Goal: Transaction & Acquisition: Purchase product/service

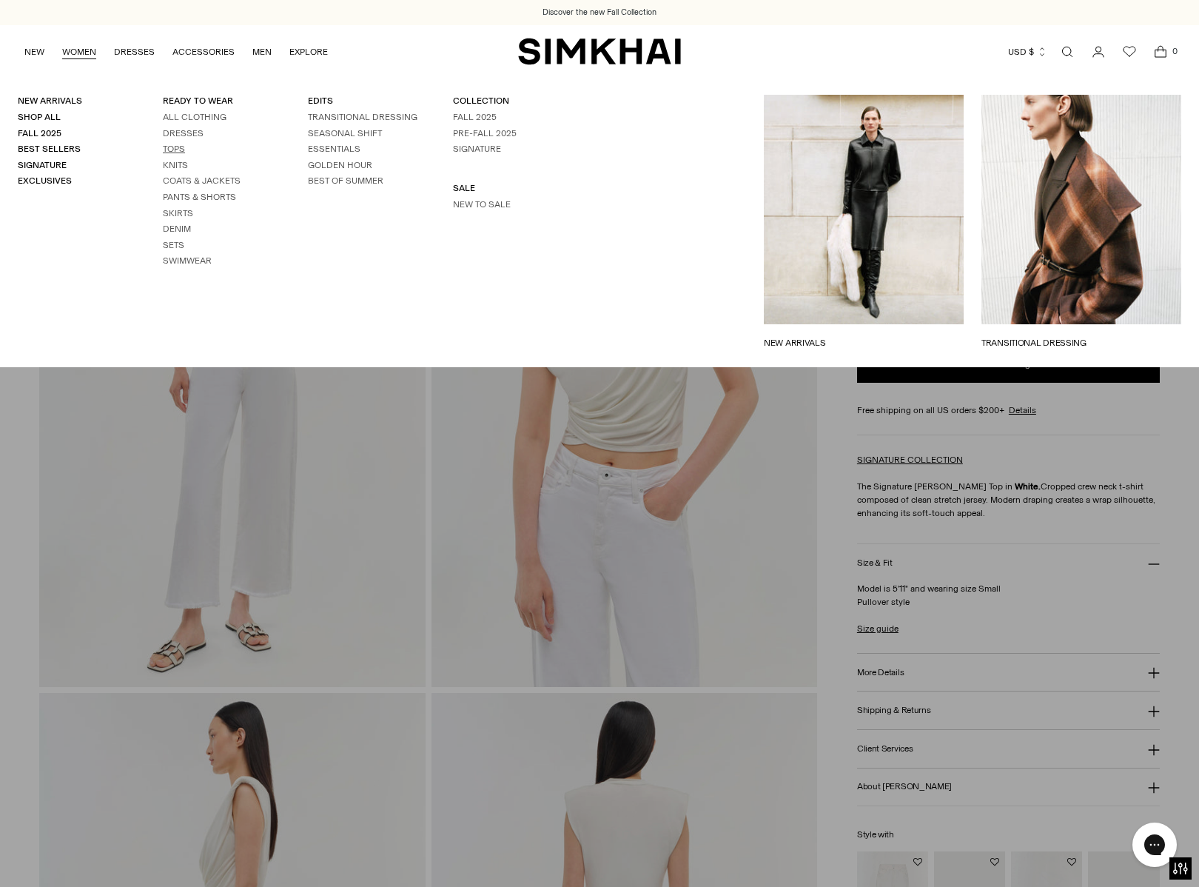
click at [171, 147] on link "Tops" at bounding box center [174, 149] width 22 height 10
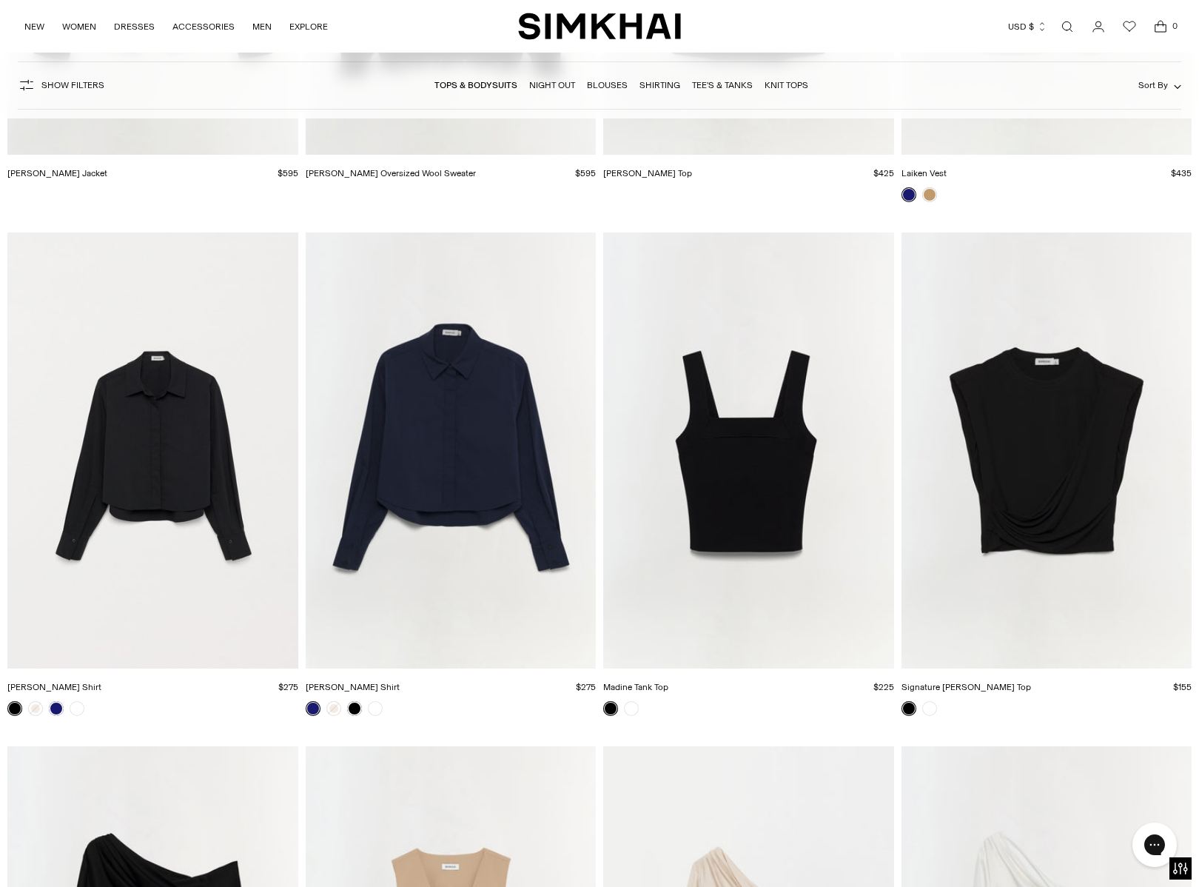
scroll to position [5621, 0]
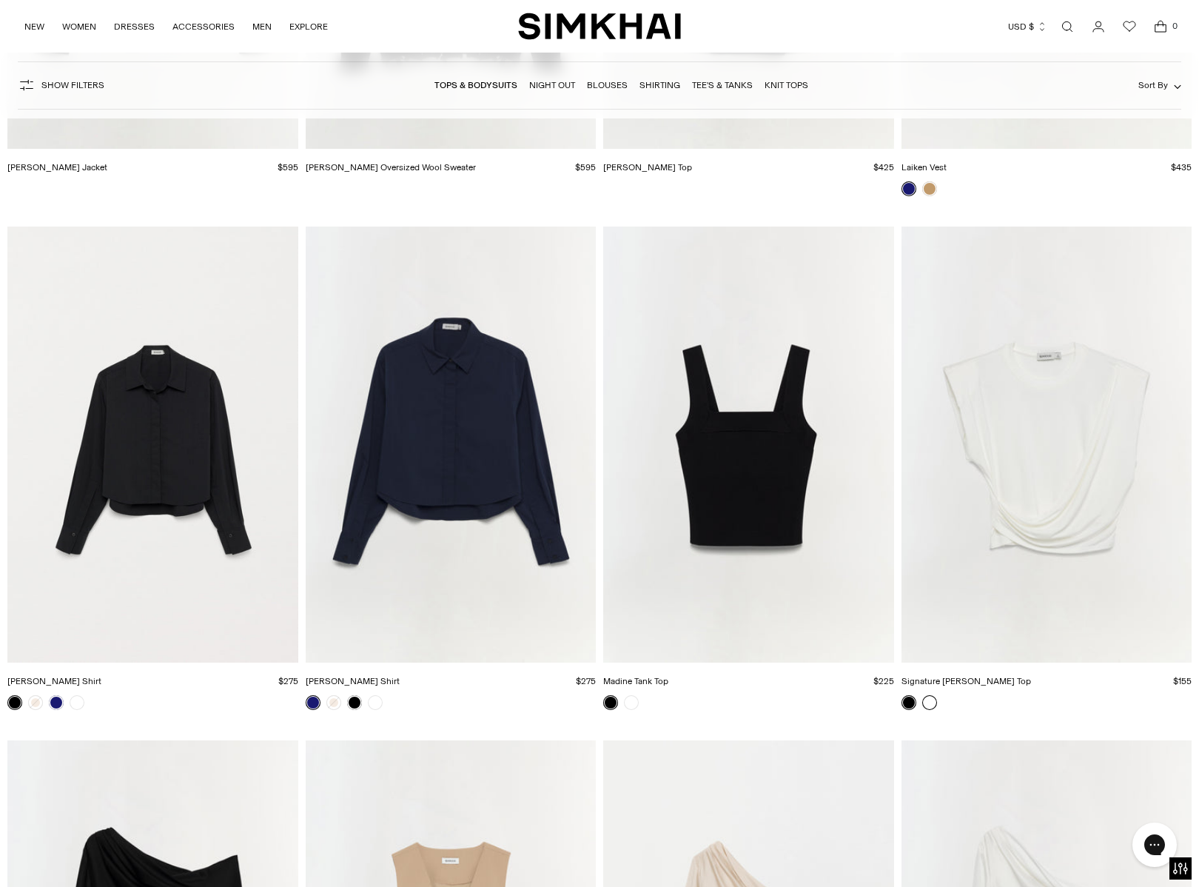
click at [926, 702] on link at bounding box center [929, 702] width 15 height 15
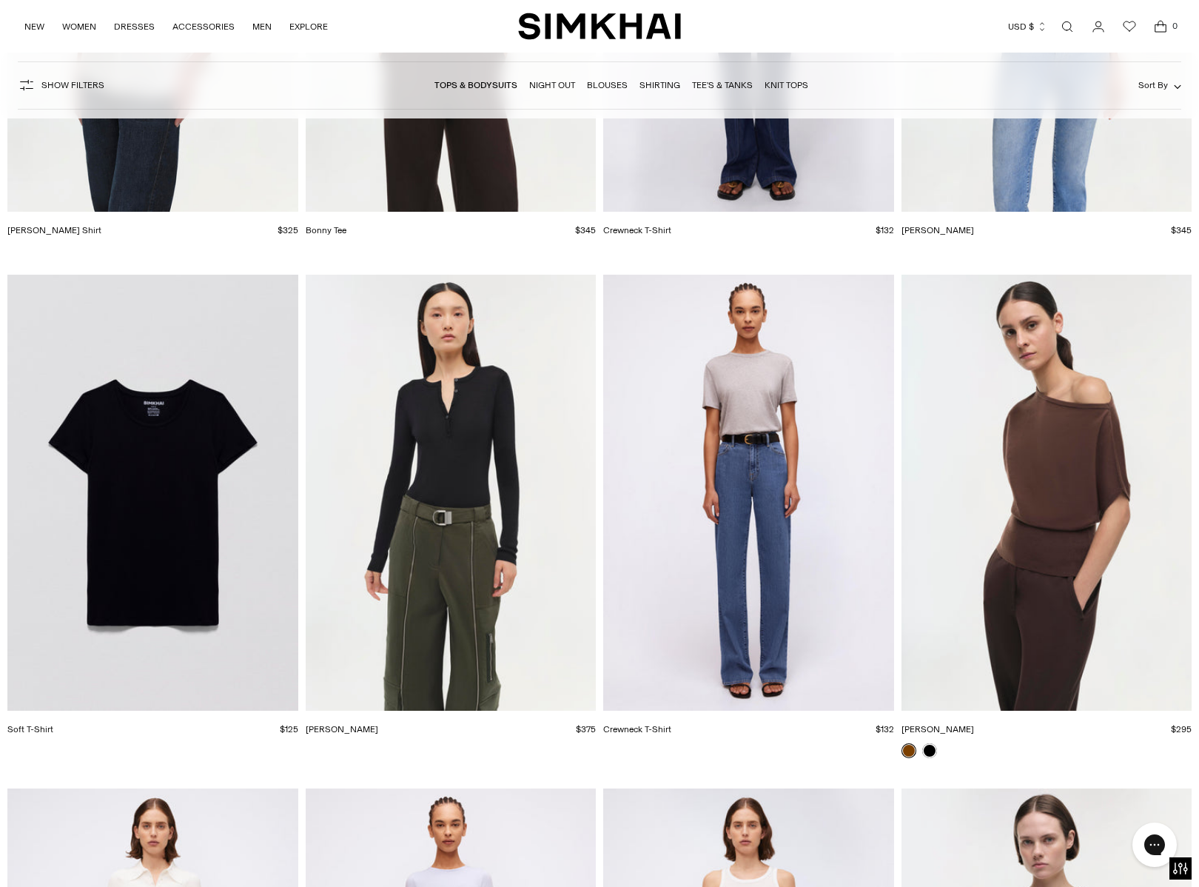
scroll to position [17297, 0]
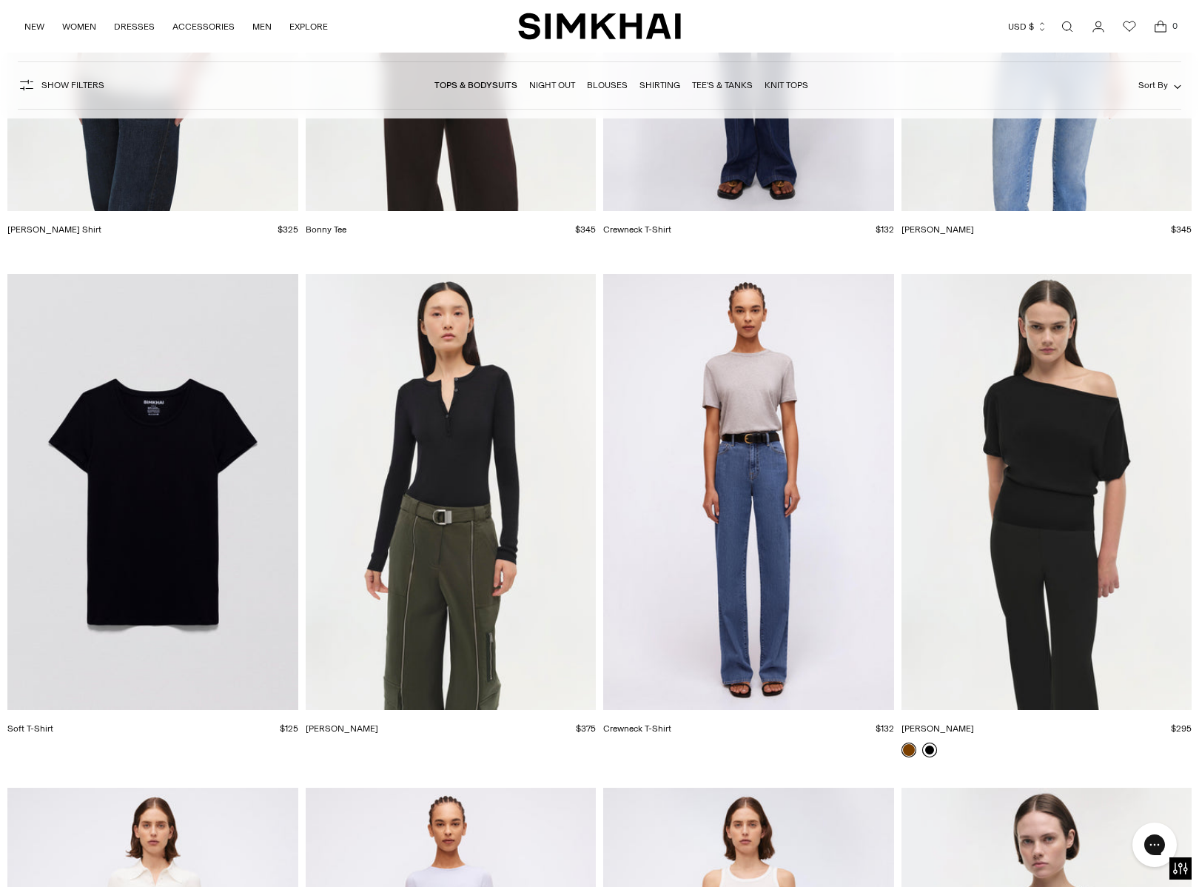
click at [925, 749] on link at bounding box center [929, 749] width 15 height 15
